Goal: Transaction & Acquisition: Purchase product/service

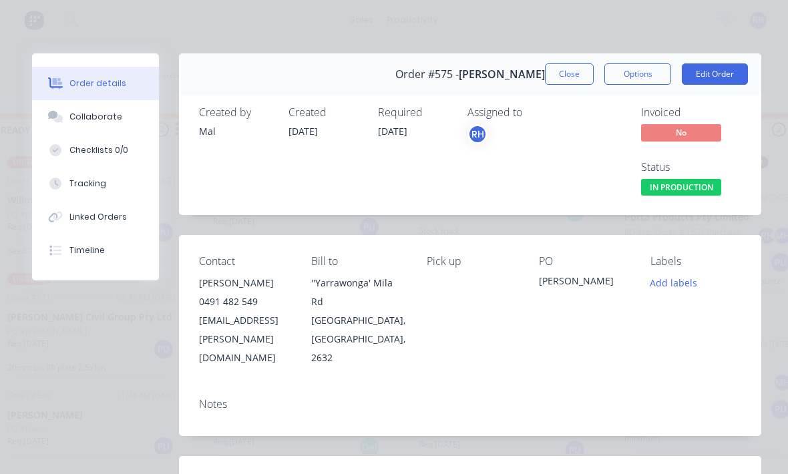
click at [574, 79] on button "Close" at bounding box center [569, 73] width 49 height 21
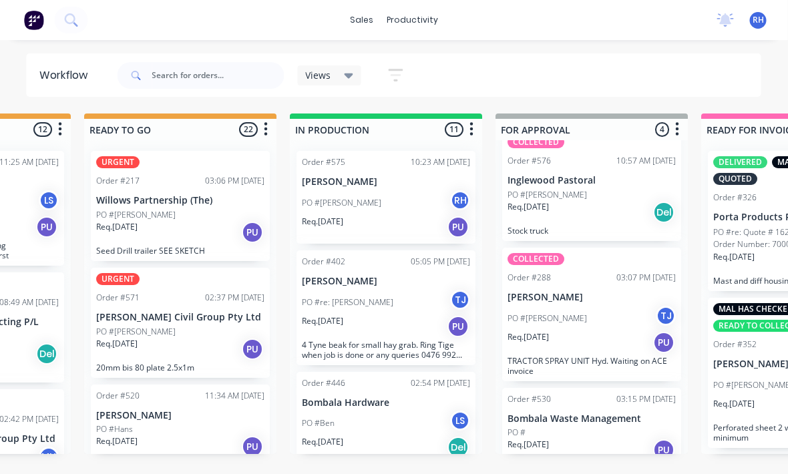
scroll to position [0, 561]
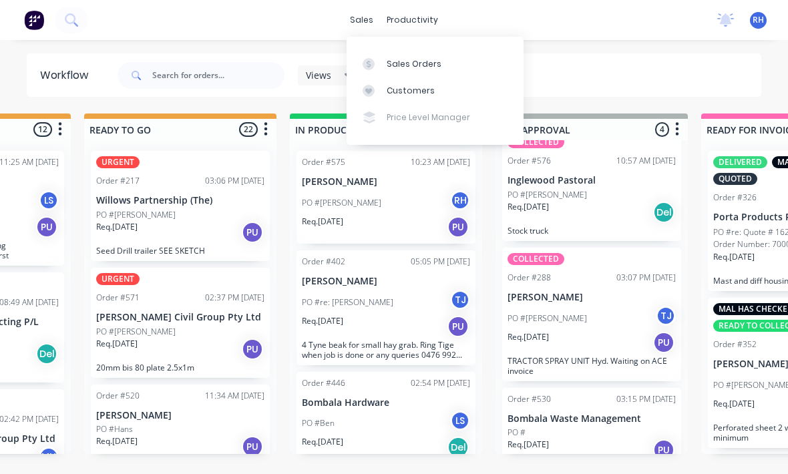
click at [431, 61] on div "Sales Orders" at bounding box center [414, 64] width 55 height 12
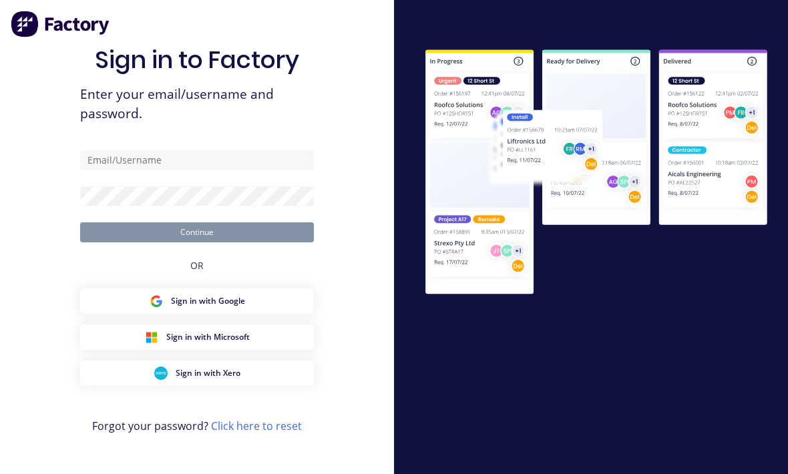
click at [259, 200] on form "Continue" at bounding box center [197, 196] width 234 height 92
click at [259, 199] on form "Continue" at bounding box center [197, 196] width 234 height 92
click at [247, 170] on input "text" at bounding box center [197, 160] width 234 height 20
type input "[EMAIL_ADDRESS][DOMAIN_NAME]"
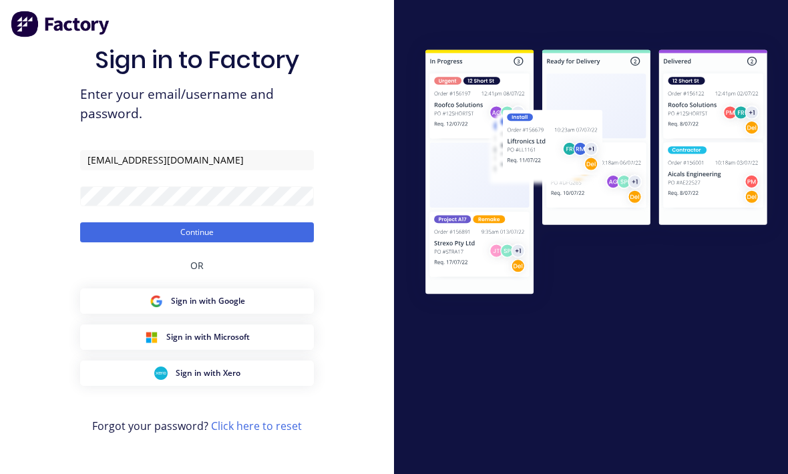
click at [197, 242] on button "Continue" at bounding box center [197, 232] width 234 height 20
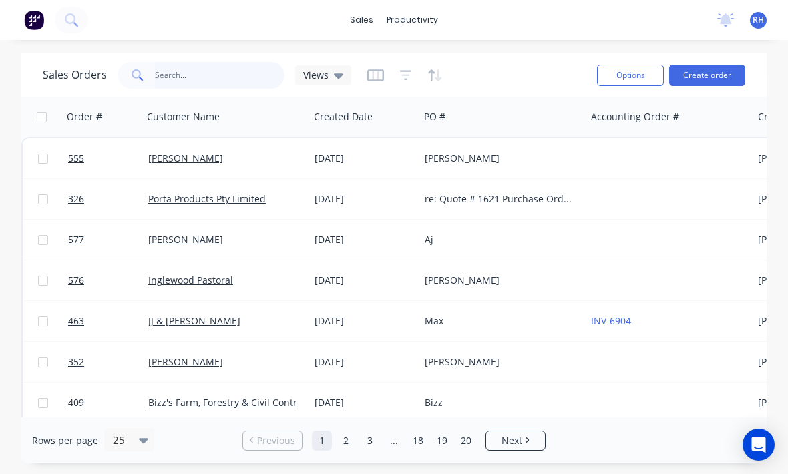
click at [165, 71] on input "text" at bounding box center [220, 75] width 130 height 27
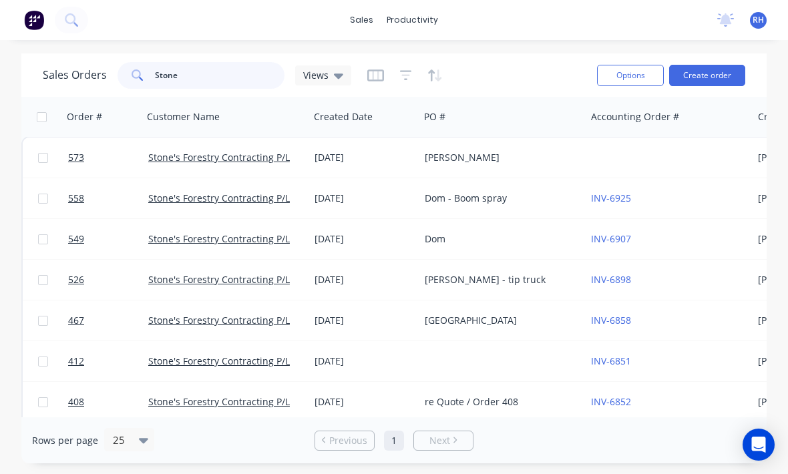
scroll to position [1, 0]
type input "Stone"
click at [716, 81] on button "Create order" at bounding box center [707, 75] width 76 height 21
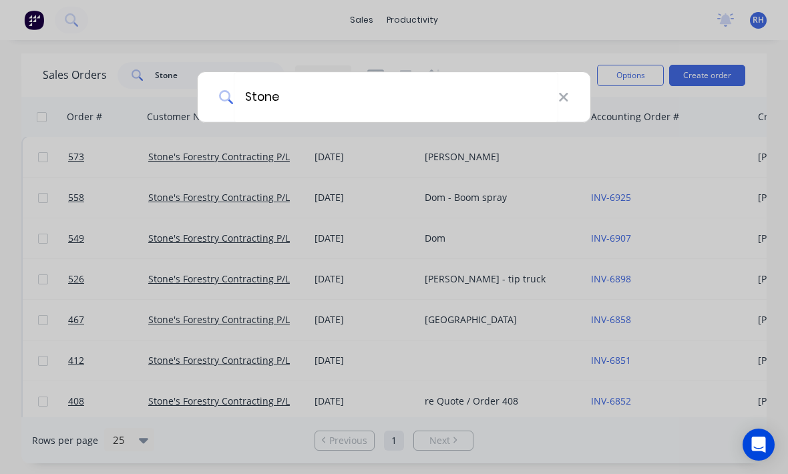
type input "Stones"
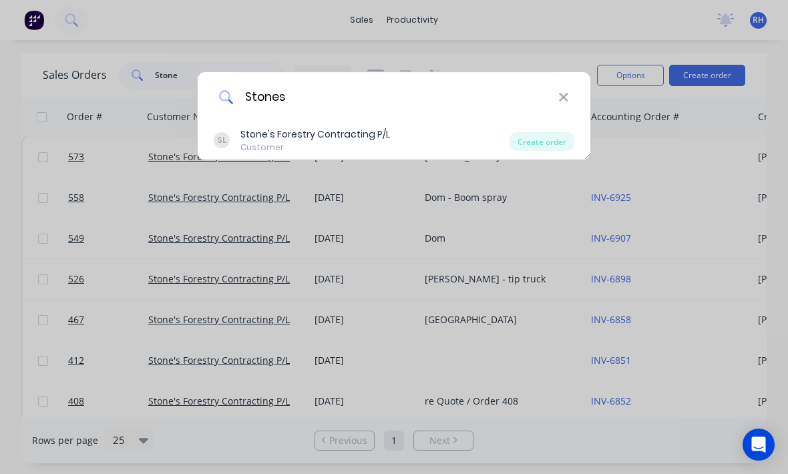
click at [256, 132] on div "Stone's Forestry Contracting P/L" at bounding box center [315, 135] width 150 height 14
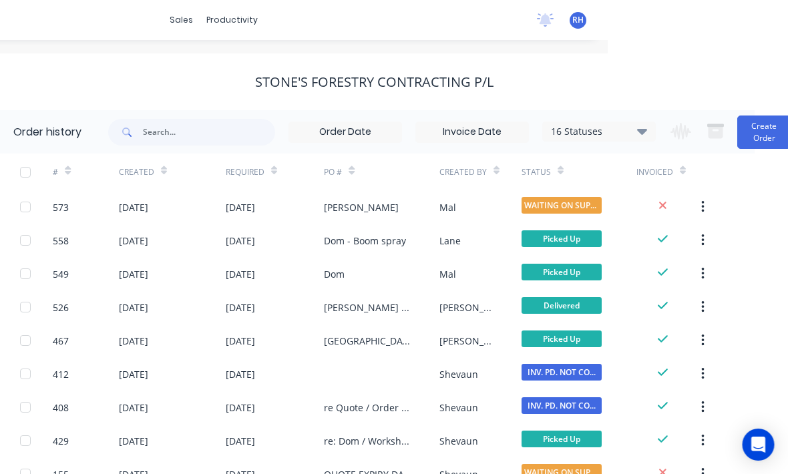
scroll to position [0, 203]
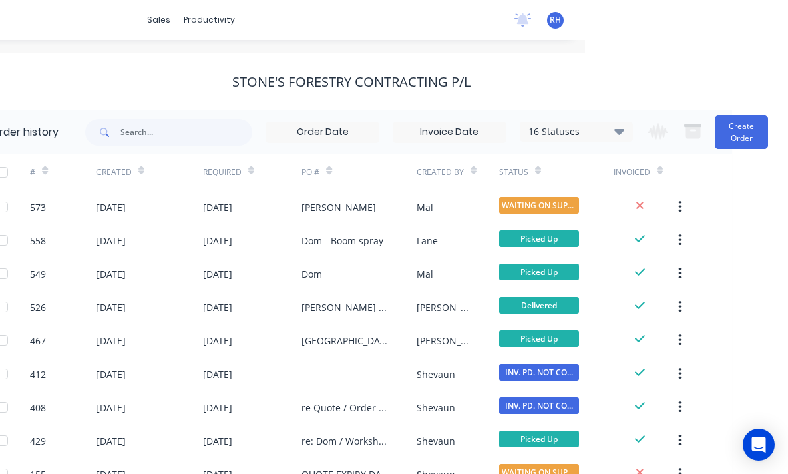
click at [734, 131] on button "Create Order" at bounding box center [740, 131] width 53 height 33
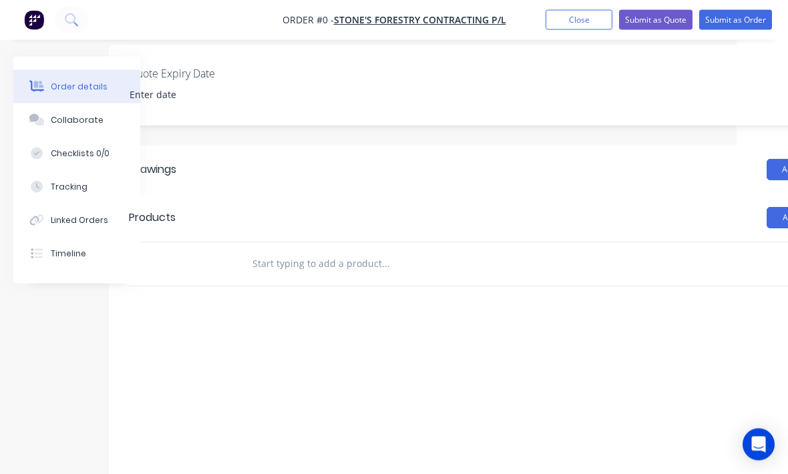
scroll to position [328, 140]
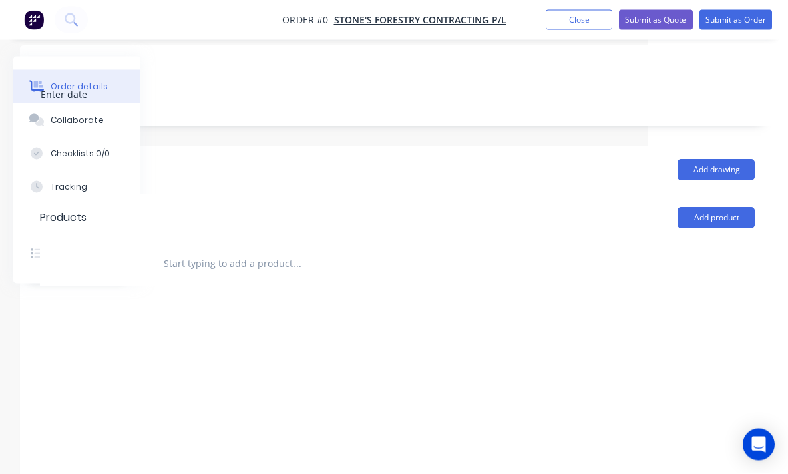
click at [735, 219] on button "Add product" at bounding box center [716, 218] width 77 height 21
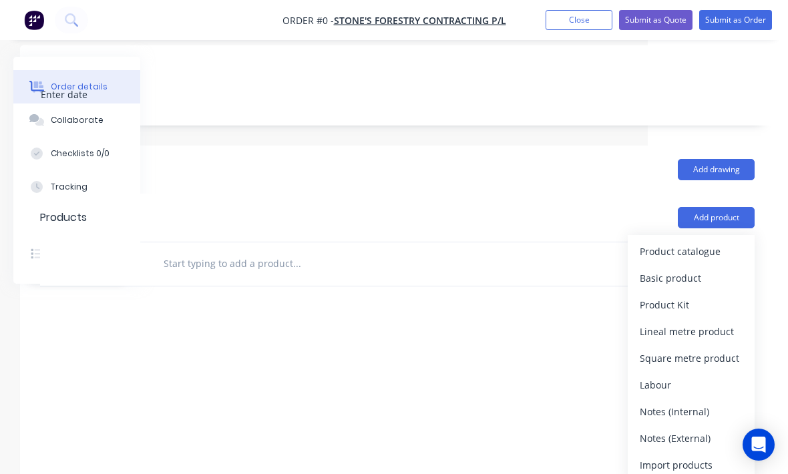
click at [721, 249] on div "Product catalogue" at bounding box center [691, 251] width 103 height 19
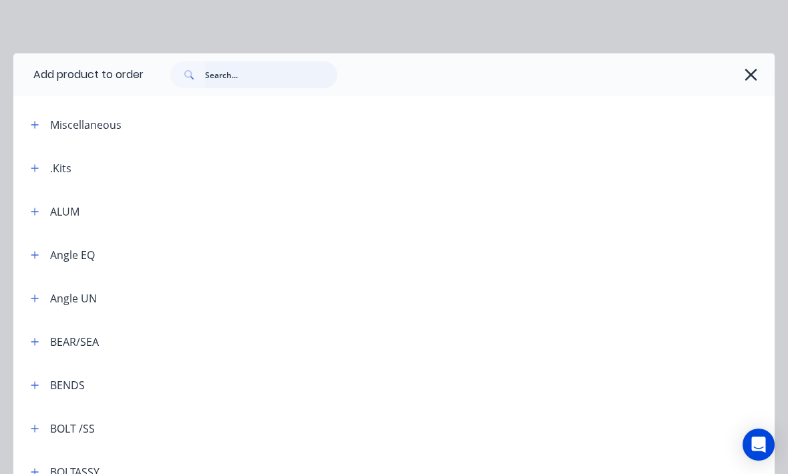
click at [306, 66] on input "text" at bounding box center [271, 74] width 132 height 27
type input "Flat"
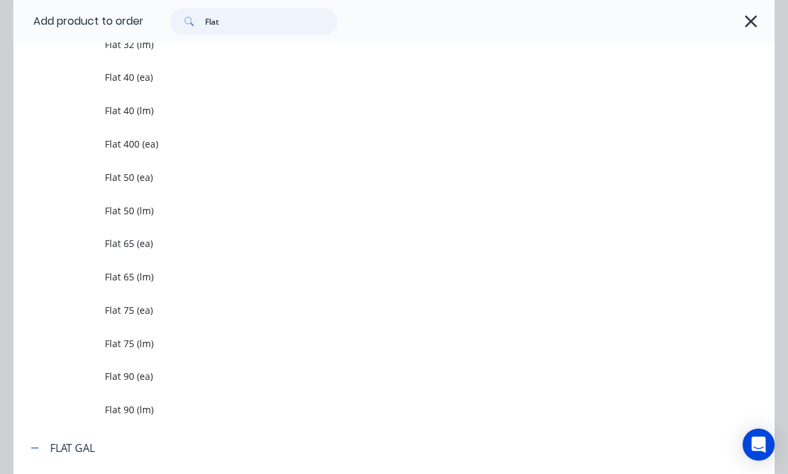
scroll to position [1321, 0]
click at [119, 118] on span "Flat 40 (lm)" at bounding box center [373, 112] width 536 height 14
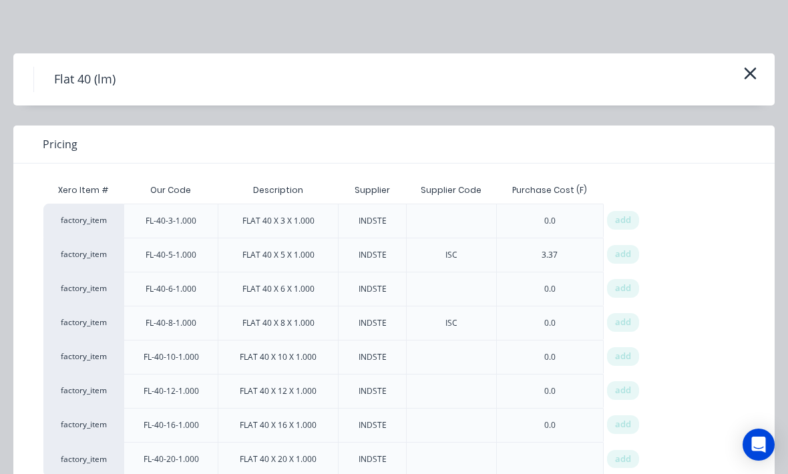
scroll to position [353, 140]
click at [621, 330] on div "add" at bounding box center [623, 323] width 40 height 34
click at [626, 320] on span "add" at bounding box center [623, 322] width 16 height 13
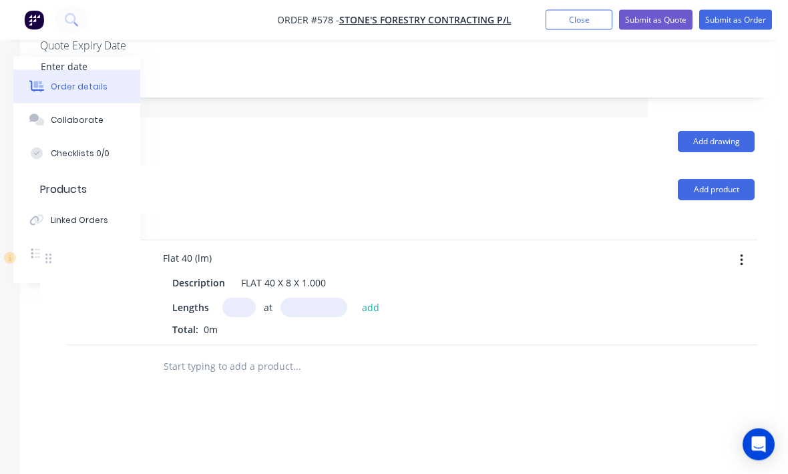
scroll to position [382, 140]
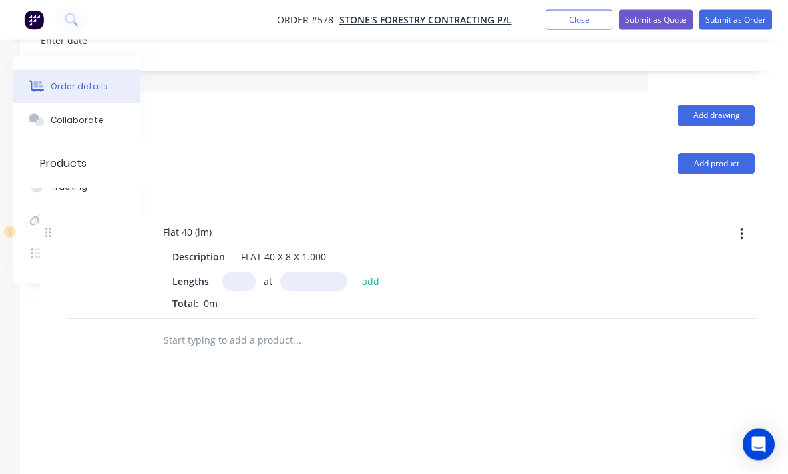
click at [244, 277] on input "text" at bounding box center [238, 281] width 33 height 19
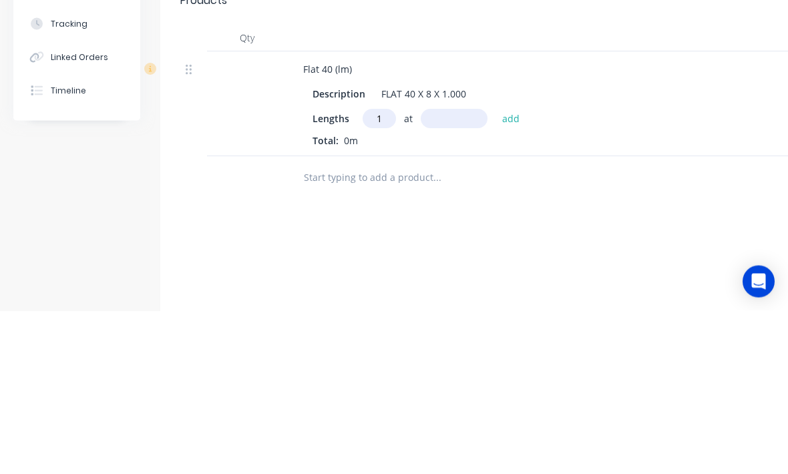
type input "1"
click at [459, 272] on input "text" at bounding box center [454, 281] width 67 height 19
type input "1600"
click at [511, 272] on button "add" at bounding box center [510, 281] width 31 height 18
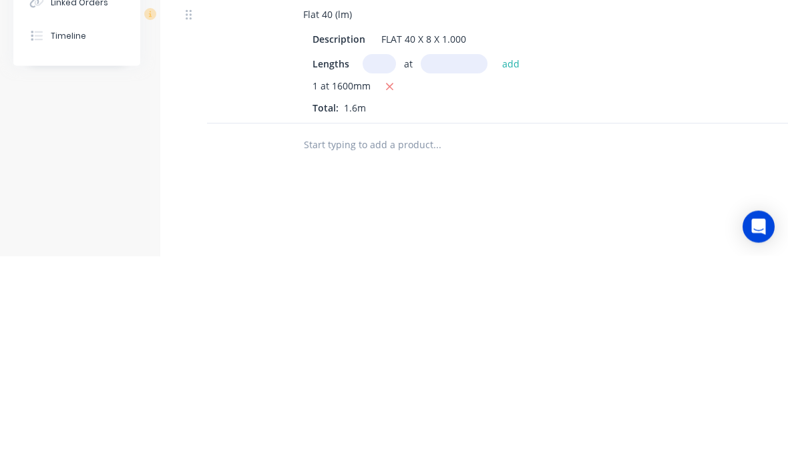
scroll to position [530, 0]
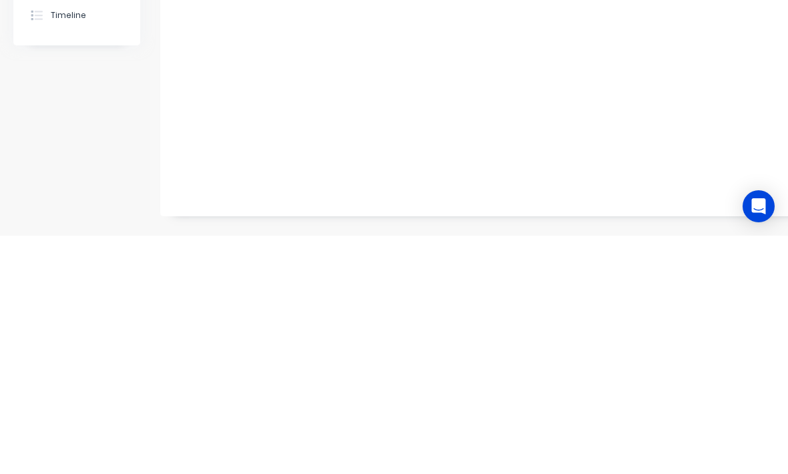
click at [509, 124] on button "add" at bounding box center [510, 133] width 31 height 18
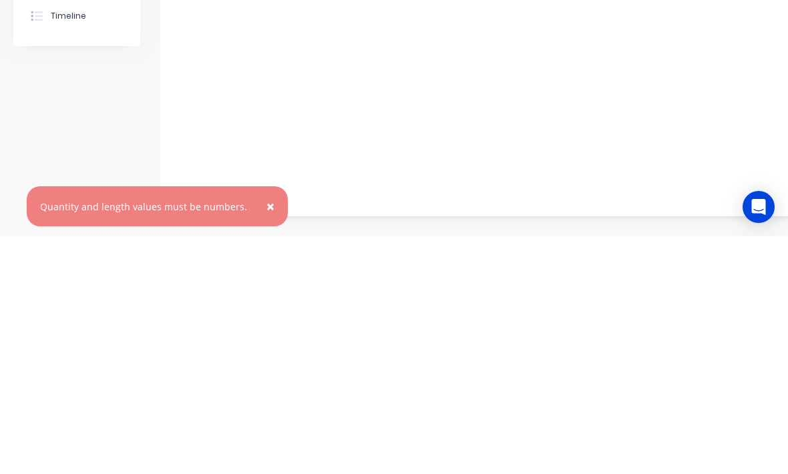
click at [266, 435] on span "×" at bounding box center [270, 444] width 8 height 19
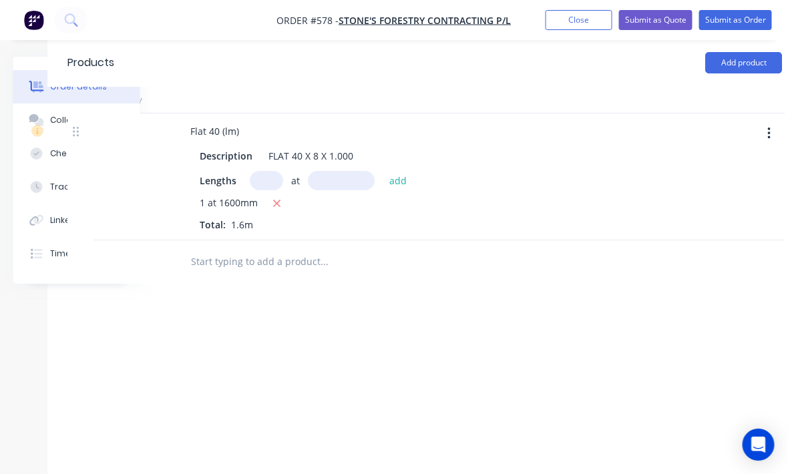
scroll to position [483, 113]
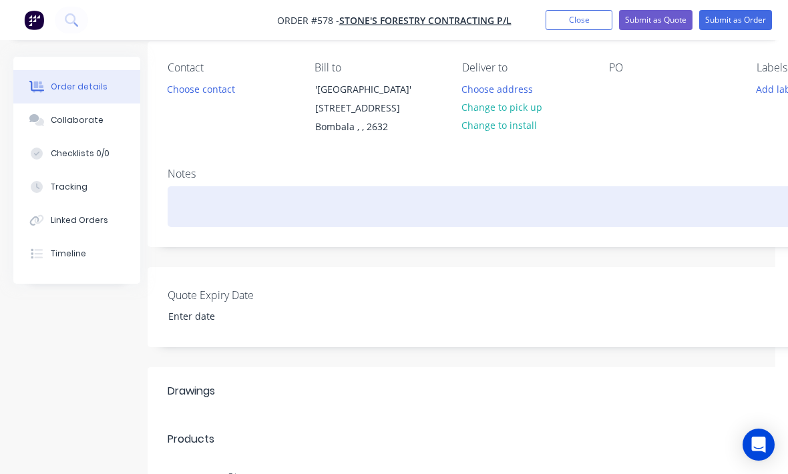
click at [217, 222] on div at bounding box center [525, 206] width 714 height 41
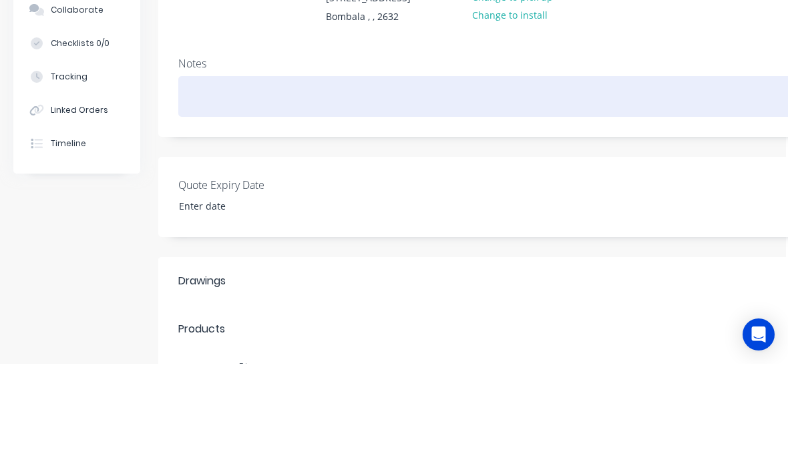
scroll to position [107, 1]
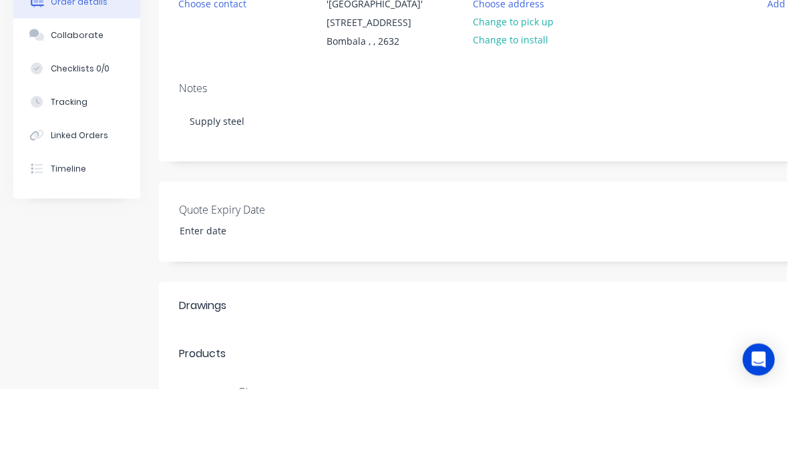
click at [674, 267] on div "Quote Expiry Date" at bounding box center [536, 307] width 754 height 80
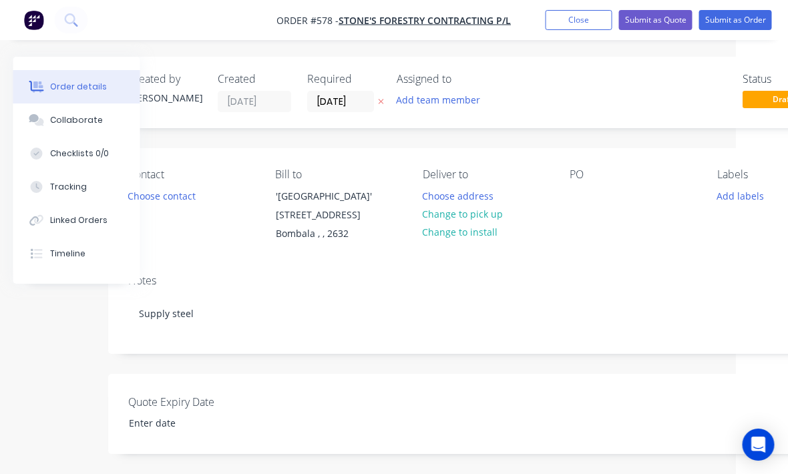
scroll to position [0, 55]
click at [602, 190] on div "PO" at bounding box center [630, 205] width 126 height 75
click at [575, 199] on div at bounding box center [577, 195] width 21 height 19
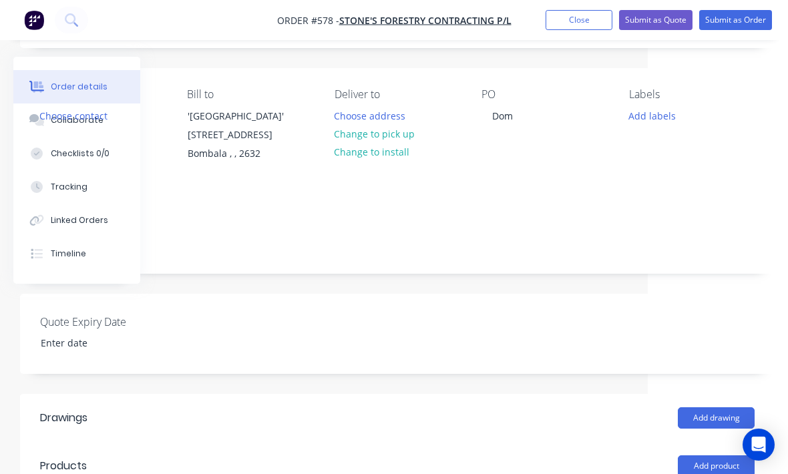
scroll to position [77, 140]
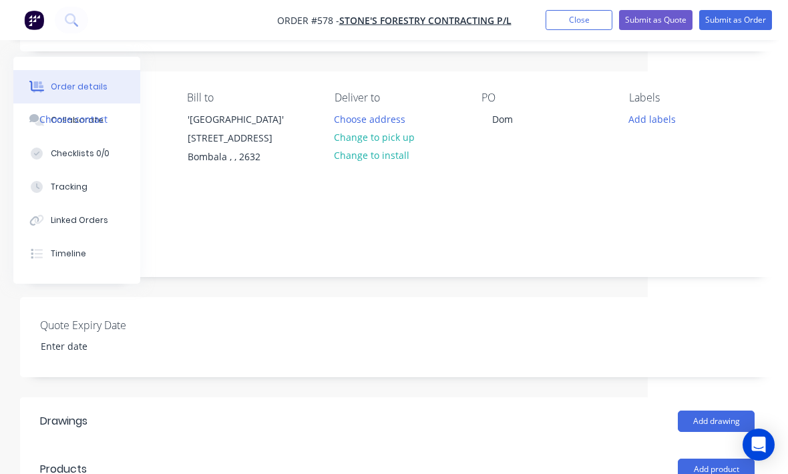
click at [748, 17] on button "Submit as Order" at bounding box center [735, 20] width 73 height 20
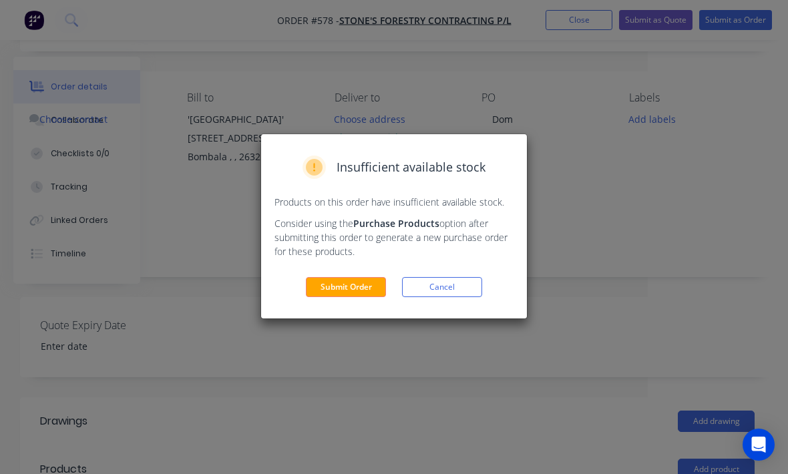
click at [354, 284] on button "Submit Order" at bounding box center [346, 287] width 80 height 20
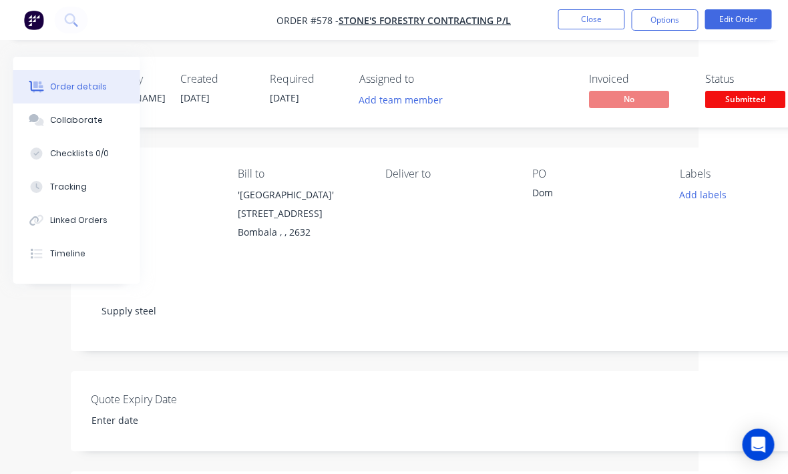
scroll to position [0, 0]
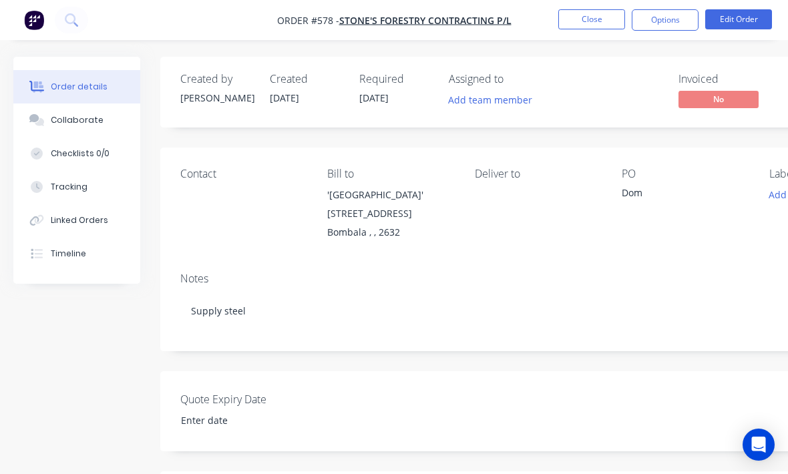
click at [41, 28] on img "button" at bounding box center [34, 20] width 20 height 20
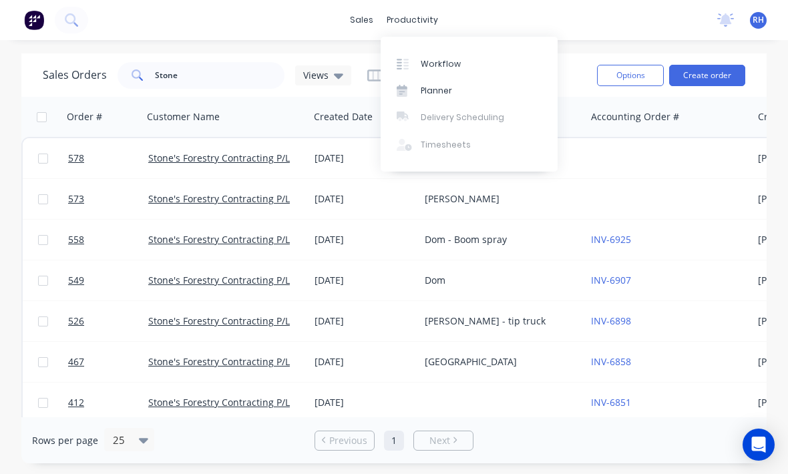
click at [456, 72] on link "Workflow" at bounding box center [469, 63] width 177 height 27
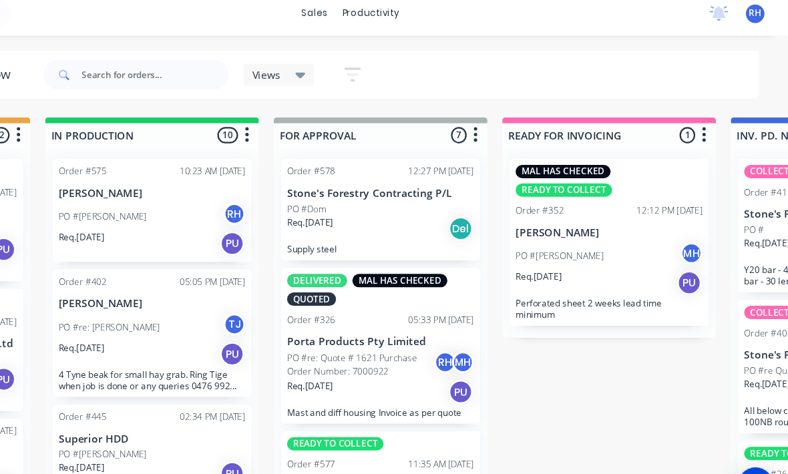
scroll to position [418, 0]
click at [381, 202] on div "Req. [DATE] Del" at bounding box center [421, 213] width 168 height 23
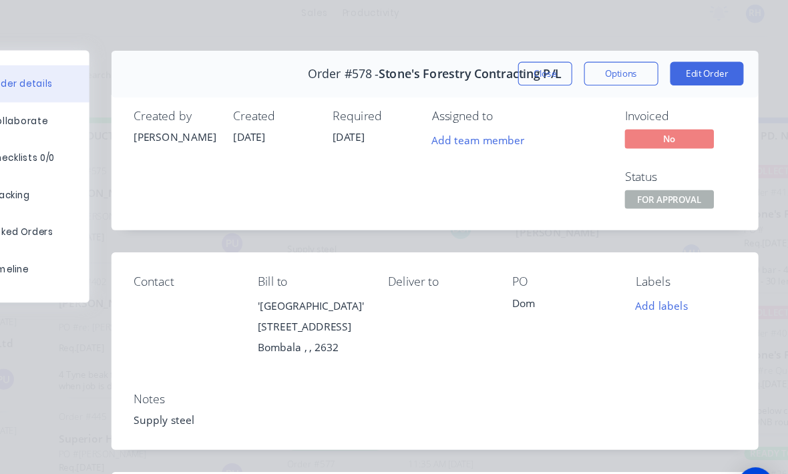
click at [651, 260] on div "Labels" at bounding box center [696, 261] width 90 height 13
click at [644, 280] on button "Add labels" at bounding box center [674, 283] width 61 height 18
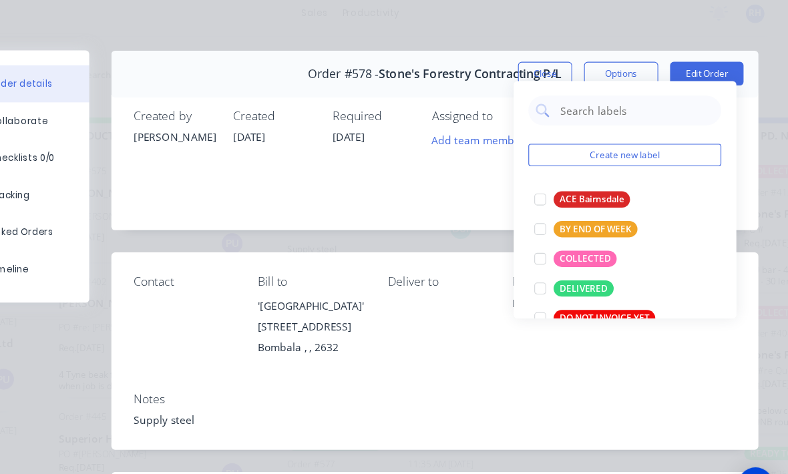
click at [552, 228] on div at bounding box center [565, 241] width 27 height 27
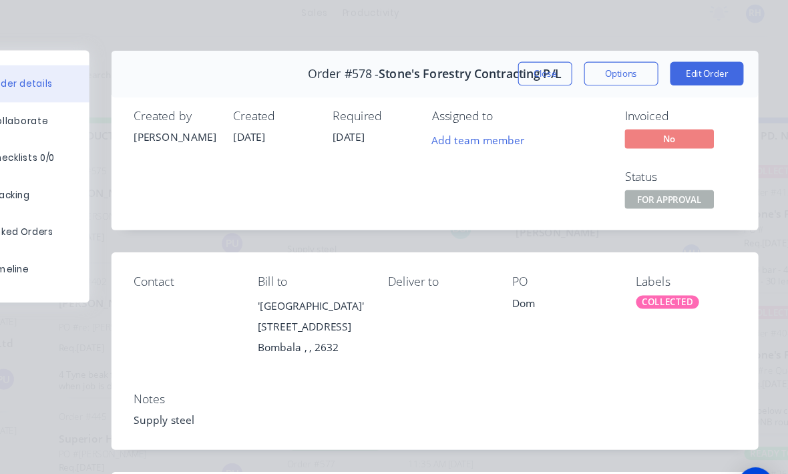
scroll to position [0, 0]
click at [545, 67] on button "Close" at bounding box center [569, 73] width 49 height 21
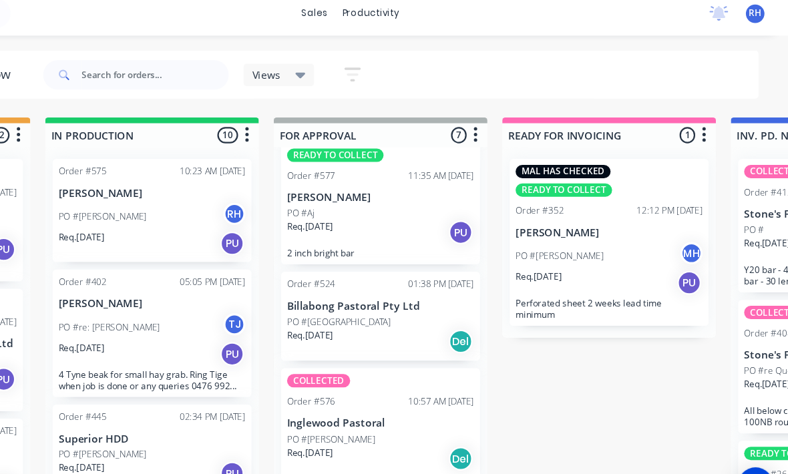
scroll to position [363, 0]
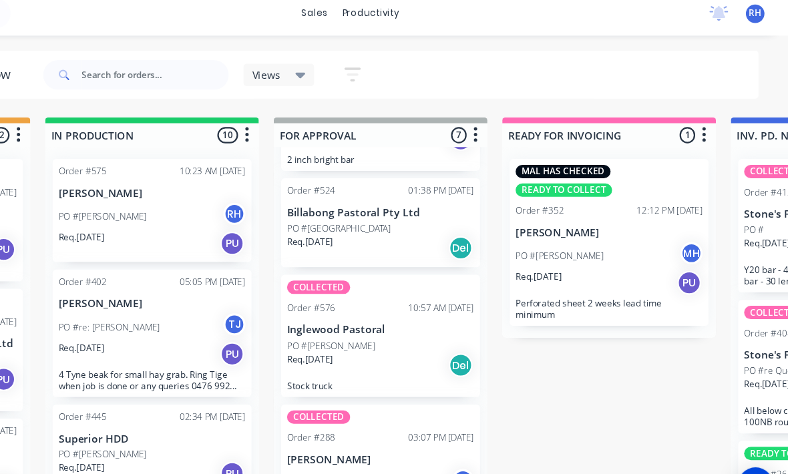
click at [446, 396] on div "03:07 PM [DATE]" at bounding box center [475, 402] width 59 height 12
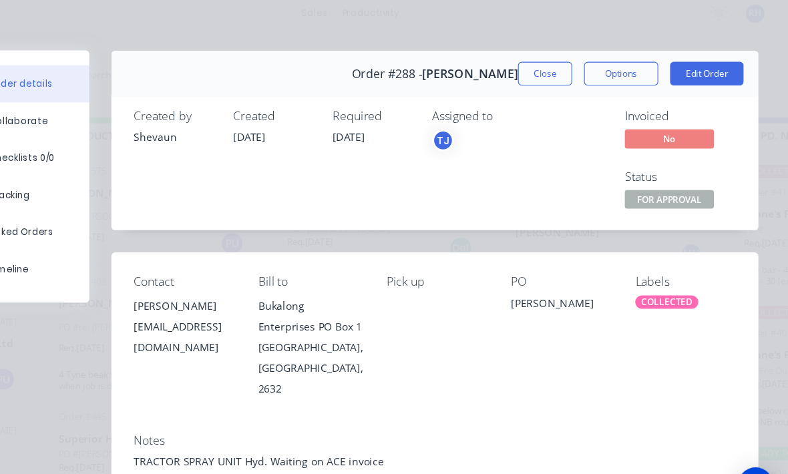
scroll to position [0, 0]
click at [545, 65] on button "Close" at bounding box center [569, 73] width 49 height 21
